Goal: Find specific page/section: Find specific page/section

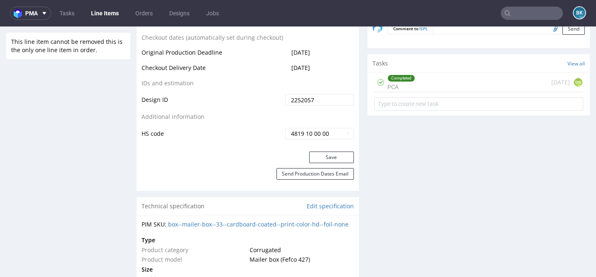
scroll to position [94, 0]
click at [513, 12] on input "text" at bounding box center [532, 13] width 62 height 13
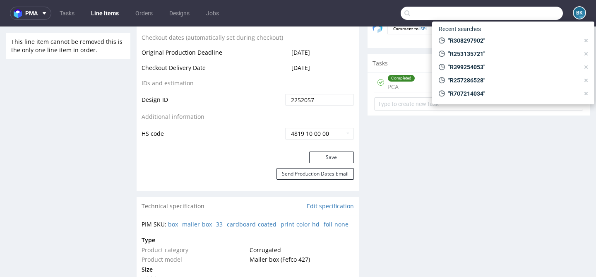
paste input "R677471330"
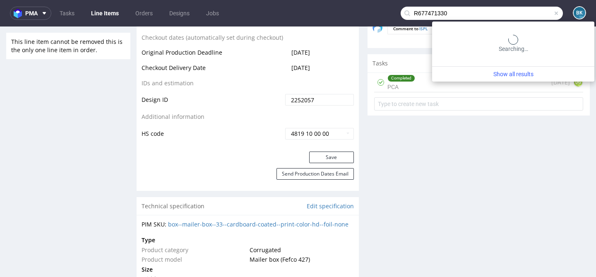
type input "R677471330"
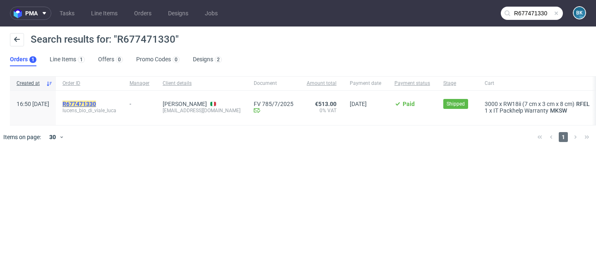
click at [93, 103] on mark "R677471330" at bounding box center [79, 104] width 34 height 7
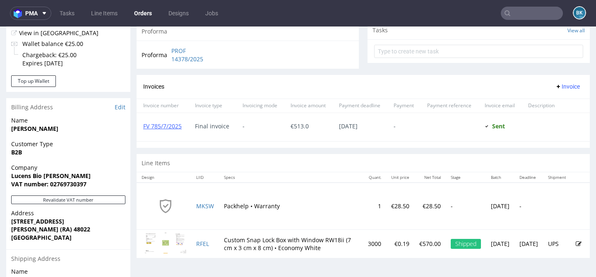
scroll to position [406, 0]
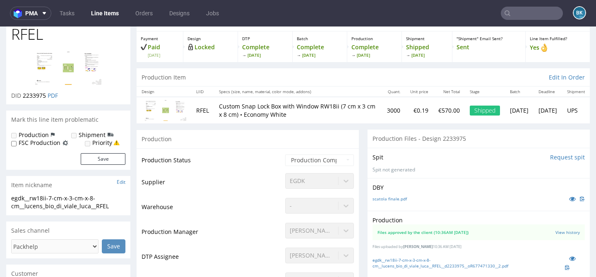
scroll to position [44, 0]
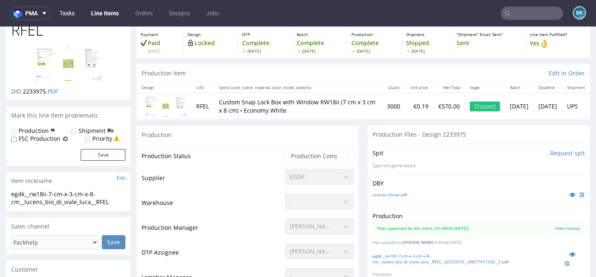
click at [69, 14] on link "Tasks" at bounding box center [67, 13] width 25 height 13
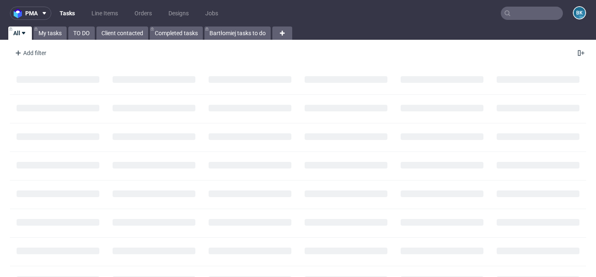
scroll to position [125, 0]
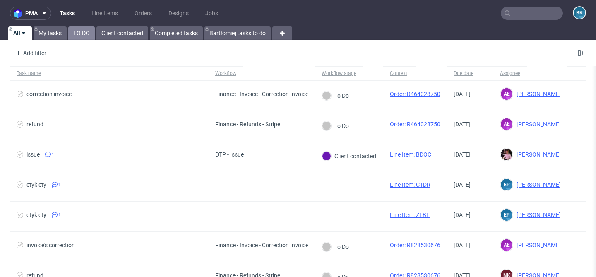
click at [77, 32] on link "TO DO" at bounding box center [81, 32] width 26 height 13
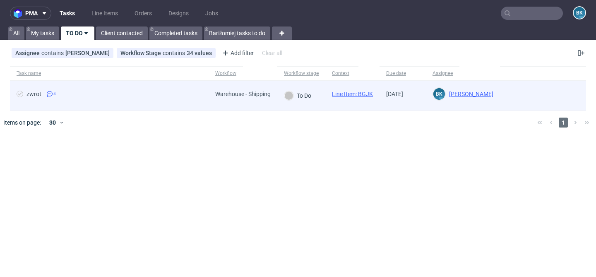
click at [156, 101] on div "zwrot 4" at bounding box center [109, 96] width 199 height 30
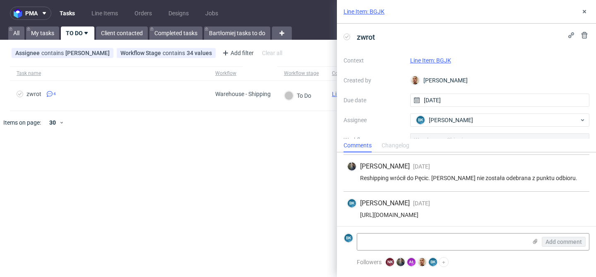
scroll to position [73, 0]
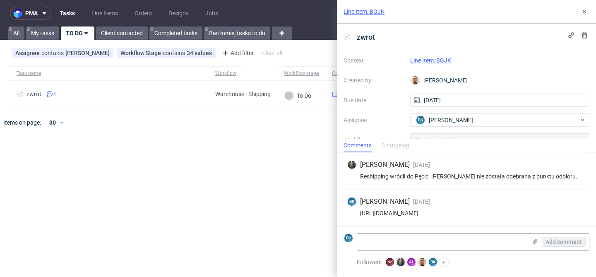
click at [445, 214] on div "[URL][DOMAIN_NAME]" at bounding box center [466, 213] width 239 height 7
copy div "[URL][DOMAIN_NAME]"
click at [142, 12] on link "Orders" at bounding box center [143, 13] width 27 height 13
